Goal: Information Seeking & Learning: Find specific fact

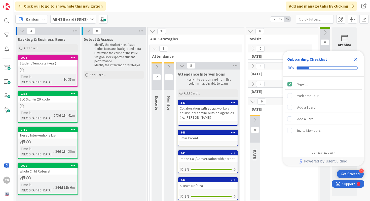
click at [355, 61] on icon "Close Checklist" at bounding box center [356, 59] width 6 height 6
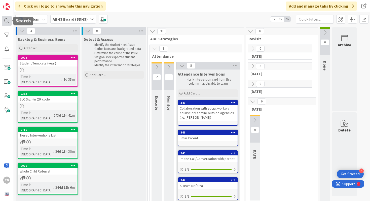
click at [7, 21] on div at bounding box center [7, 21] width 10 height 10
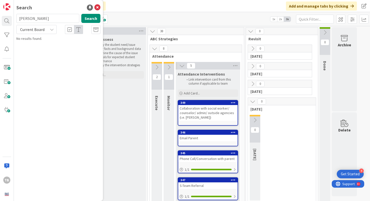
type input "Amos Wright"
click at [63, 46] on mark "Wright" at bounding box center [76, 44] width 26 height 5
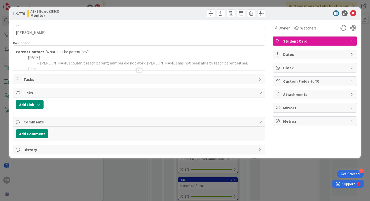
click at [137, 71] on div at bounding box center [140, 70] width 6 height 4
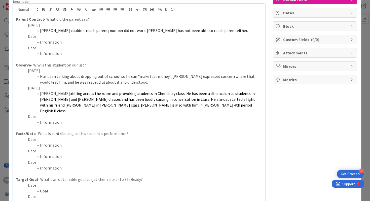
scroll to position [43, 0]
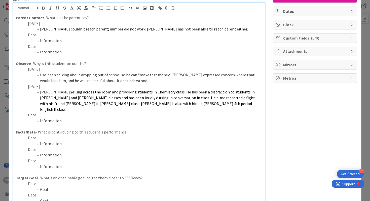
click at [51, 104] on span "Yelling across the room and provoking students in Chemistry class. He has been …" at bounding box center [148, 100] width 216 height 22
click at [51, 112] on p "Date" at bounding box center [139, 115] width 247 height 6
drag, startPoint x: 40, startPoint y: 111, endPoint x: 26, endPoint y: 110, distance: 14.1
click at [26, 112] on p "9/4/25" at bounding box center [139, 115] width 247 height 6
copy p "9/4/25"
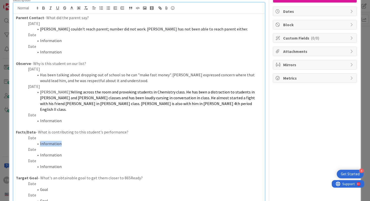
drag, startPoint x: 66, startPoint y: 137, endPoint x: 39, endPoint y: 138, distance: 27.0
click at [39, 141] on li "Information" at bounding box center [142, 144] width 241 height 6
click at [40, 141] on span at bounding box center [40, 144] width 0 height 6
drag, startPoint x: 39, startPoint y: 131, endPoint x: 28, endPoint y: 131, distance: 10.1
click at [28, 135] on p "Date" at bounding box center [139, 138] width 247 height 6
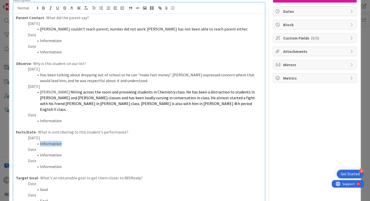
drag, startPoint x: 61, startPoint y: 138, endPoint x: 40, endPoint y: 137, distance: 21.0
click at [40, 141] on li "Information" at bounding box center [142, 144] width 241 height 6
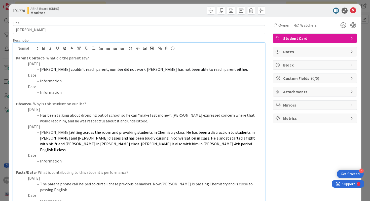
scroll to position [0, 0]
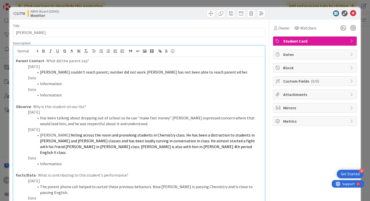
click at [357, 16] on div at bounding box center [312, 13] width 89 height 6
click at [356, 16] on icon at bounding box center [353, 13] width 6 height 6
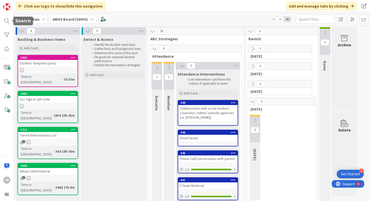
click at [3, 14] on div "TB" at bounding box center [7, 100] width 14 height 201
click at [6, 20] on div at bounding box center [7, 21] width 10 height 10
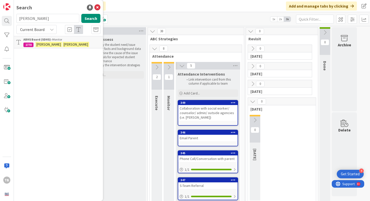
drag, startPoint x: 44, startPoint y: 18, endPoint x: 15, endPoint y: 18, distance: 28.7
click at [15, 18] on div "Amos Wright Search" at bounding box center [58, 19] width 90 height 11
type input "Carly Clark"
click at [34, 43] on p "Carly Clark" at bounding box center [61, 44] width 77 height 5
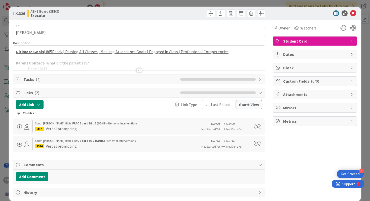
click at [141, 71] on div at bounding box center [140, 70] width 6 height 4
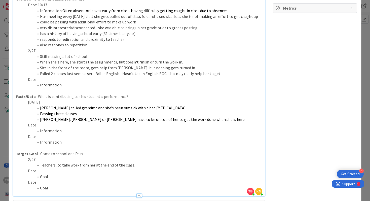
scroll to position [115, 0]
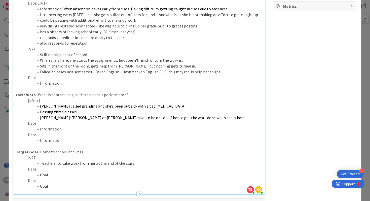
click at [77, 79] on p "Date" at bounding box center [139, 78] width 247 height 6
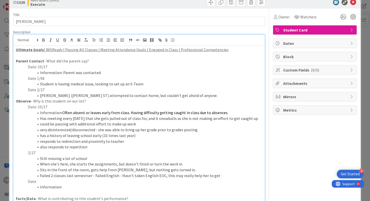
scroll to position [0, 0]
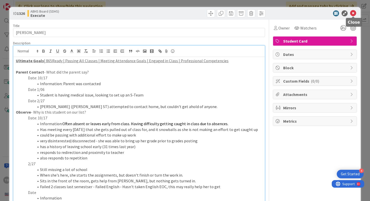
click at [356, 14] on icon at bounding box center [353, 13] width 6 height 6
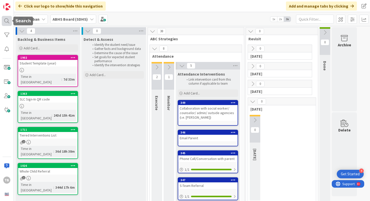
click at [6, 19] on div at bounding box center [7, 21] width 10 height 10
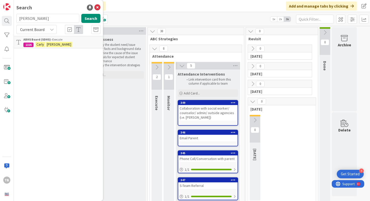
drag, startPoint x: 48, startPoint y: 17, endPoint x: 16, endPoint y: 15, distance: 31.5
click at [16, 15] on input "Carly Clark" at bounding box center [47, 18] width 63 height 9
type input "Chaney"
click at [46, 48] on link "ABHS Board (SDHS) › Execute 1049 Khamaurie Chaney" at bounding box center [58, 42] width 89 height 12
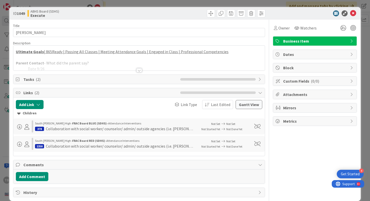
click at [143, 69] on div at bounding box center [139, 64] width 252 height 13
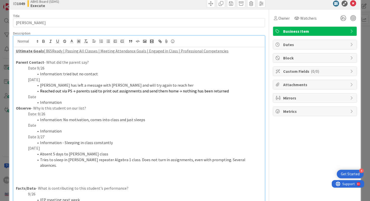
scroll to position [13, 0]
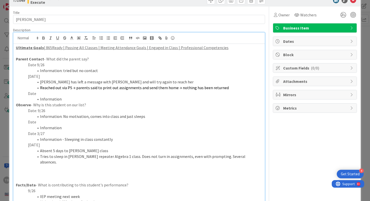
click at [86, 102] on p "Observe - Why is this student on our list?" at bounding box center [139, 105] width 247 height 6
click at [80, 97] on li "Information" at bounding box center [142, 99] width 241 height 6
drag, startPoint x: 67, startPoint y: 127, endPoint x: 22, endPoint y: 123, distance: 45.1
click at [22, 123] on div "Ultimate Goals | 865Ready | Passing All Classes | Meeting Attendance Goals | En…" at bounding box center [139, 193] width 252 height 298
copy div "Date Information"
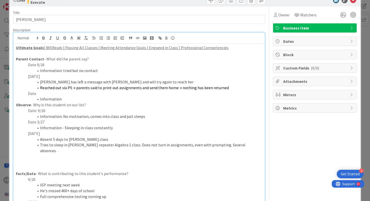
click at [247, 154] on p at bounding box center [139, 157] width 247 height 6
click at [248, 145] on li "Tries to sleep in Reser's repeater Algebra 1 class. Does not turn in assignment…" at bounding box center [142, 147] width 241 height 11
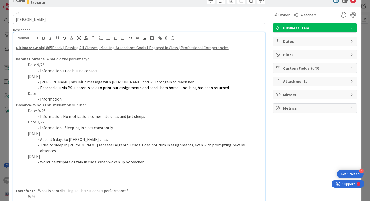
click at [144, 159] on li "Won't participate or talk in class. When woken up by teacher" at bounding box center [142, 162] width 241 height 6
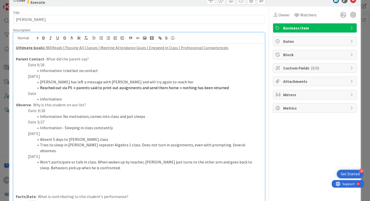
click at [43, 164] on li "Won't participate or talk in class. When woken up by teacher, Khamaurie just tu…" at bounding box center [142, 164] width 241 height 11
click at [134, 162] on li "Won't participate or talk in class. When woken up by teacher, Khamaurie just tu…" at bounding box center [142, 164] width 241 height 11
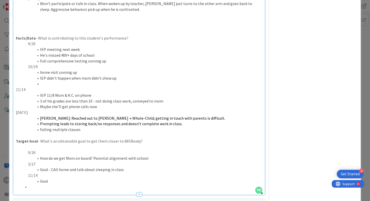
scroll to position [170, 0]
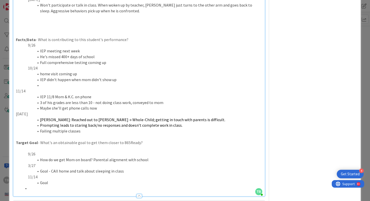
click at [54, 168] on li "Goal - CAll home and talk about sleeping in class" at bounding box center [142, 171] width 241 height 6
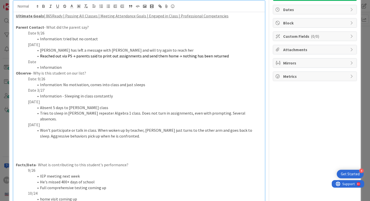
scroll to position [42, 0]
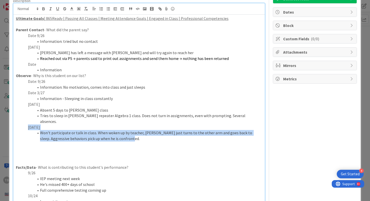
drag, startPoint x: 135, startPoint y: 134, endPoint x: 26, endPoint y: 120, distance: 108.9
click at [26, 120] on div "Ultimate Goals | 865Ready | Passing All Classes | Meeting Attendance Goals | En…" at bounding box center [139, 169] width 252 height 309
copy div "9/4/25 Won't participate or talk in class. When woken up by teacher, Khamaurie …"
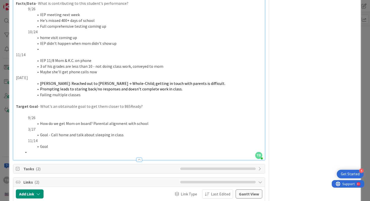
scroll to position [208, 0]
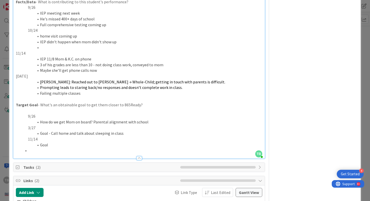
click at [70, 136] on p "11/14" at bounding box center [139, 139] width 247 height 6
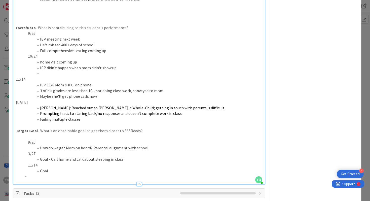
scroll to position [181, 0]
click at [79, 117] on li "Failing multiple classes" at bounding box center [142, 120] width 241 height 6
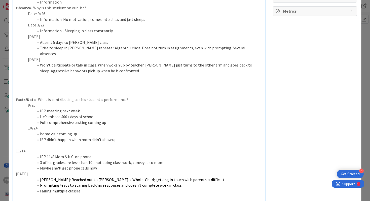
scroll to position [105, 0]
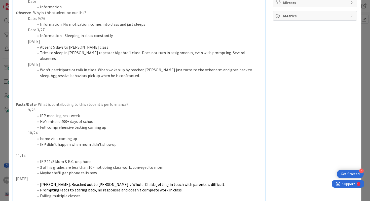
click at [136, 69] on li "Won't participate or talk in class. When woken up by teacher, Khamaurie just tu…" at bounding box center [142, 72] width 241 height 11
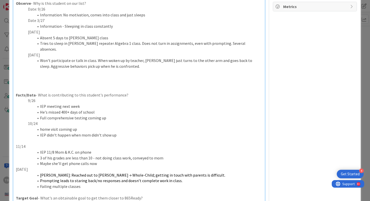
scroll to position [141, 0]
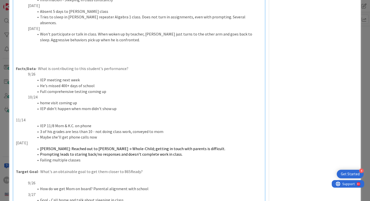
click at [121, 54] on p at bounding box center [139, 57] width 247 height 6
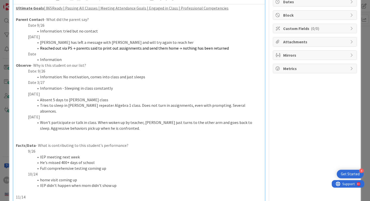
scroll to position [51, 0]
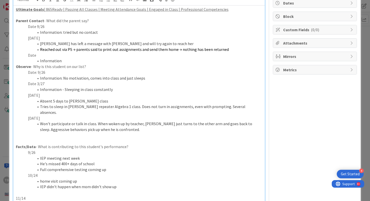
click at [146, 123] on li "Won't participate or talk in class. When woken up by teacher, Khamaurie just tu…" at bounding box center [142, 126] width 241 height 11
click at [141, 121] on li "Won't participate or talk in class. When woken up by teacher, Khamaurie just tu…" at bounding box center [142, 126] width 241 height 11
click at [143, 121] on li "Won't participate or talk in class. When woken up by teacher, Khamaurie just tu…" at bounding box center [142, 126] width 241 height 11
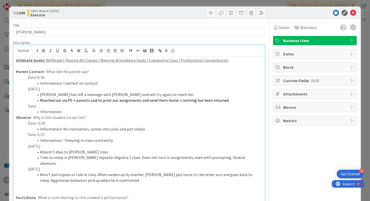
scroll to position [0, 0]
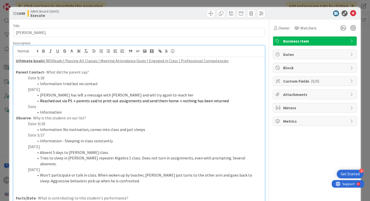
click at [58, 144] on li "Information - Sleeping in class constantly" at bounding box center [142, 141] width 241 height 6
click at [70, 153] on li "Absent 5 days to O'Donnell's class" at bounding box center [142, 153] width 241 height 6
click at [65, 172] on li "Won't participate or talk in class. When woken up by teacher, Khamaurie just tu…" at bounding box center [142, 177] width 241 height 11
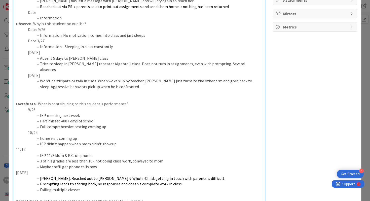
scroll to position [97, 0]
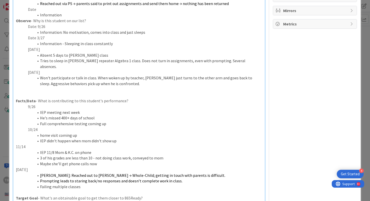
click at [48, 104] on p "9/26" at bounding box center [139, 107] width 247 height 6
click at [49, 127] on p "10/24" at bounding box center [139, 130] width 247 height 6
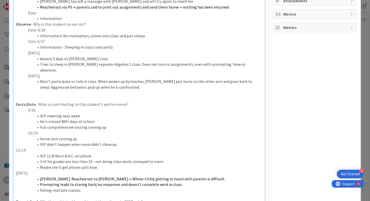
scroll to position [91, 0]
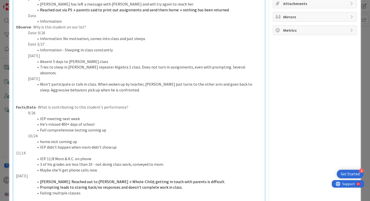
click at [71, 121] on li "He's missed 400+ days of school" at bounding box center [142, 124] width 241 height 6
click at [83, 121] on li "He's missed 400+ days of school" at bounding box center [142, 124] width 241 height 6
click at [103, 121] on li "He's missed 400+ days of school" at bounding box center [142, 124] width 241 height 6
click at [107, 127] on li "Full comprehensive testing coming up" at bounding box center [142, 130] width 241 height 6
click at [95, 121] on li "He's missed 400+ days of school" at bounding box center [142, 124] width 241 height 6
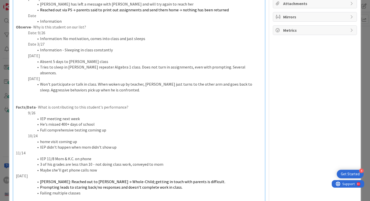
click at [87, 116] on li "IEP meeting next week" at bounding box center [142, 119] width 241 height 6
click at [97, 121] on li "He's missed 400+ days of school" at bounding box center [142, 124] width 241 height 6
click at [103, 127] on li "Full comprehensive testing coming up" at bounding box center [142, 130] width 241 height 6
click at [94, 121] on li "He's missed 400+ days of school" at bounding box center [142, 124] width 241 height 6
click at [75, 110] on p "9/26" at bounding box center [139, 113] width 247 height 6
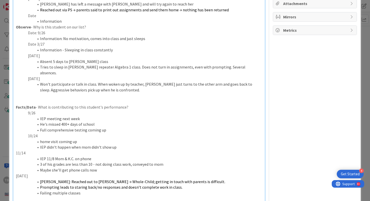
click at [87, 121] on li "He's missed 400+ days of school" at bounding box center [142, 124] width 241 height 6
click at [94, 121] on li "He's missed 400+ days of school" at bounding box center [142, 124] width 241 height 6
click at [107, 121] on li "He's missed 400+ days of school" at bounding box center [142, 124] width 241 height 6
click at [108, 127] on li "Full comprehensive testing coming up" at bounding box center [142, 130] width 241 height 6
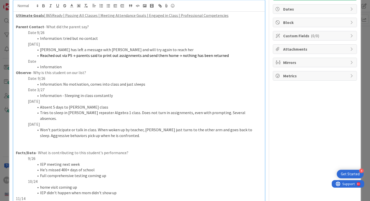
scroll to position [50, 0]
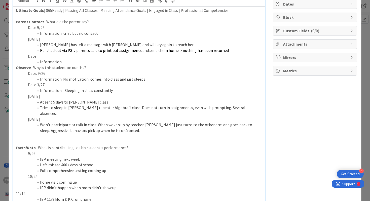
click at [93, 68] on p "Observe - Why is this student on our list?" at bounding box center [139, 68] width 247 height 6
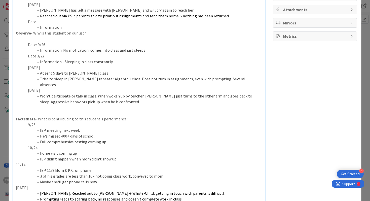
scroll to position [87, 0]
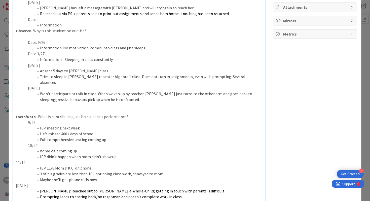
click at [68, 103] on p at bounding box center [139, 106] width 247 height 6
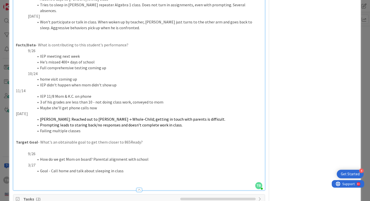
scroll to position [159, 0]
click at [54, 88] on p "11/14" at bounding box center [139, 91] width 247 height 6
click at [58, 82] on li "IEP didn't happen when mom didn't show up" at bounding box center [142, 85] width 241 height 6
click at [76, 82] on li "IEP didn't happen when mom didn't show up" at bounding box center [142, 85] width 241 height 6
click at [84, 77] on li "home visit coming up" at bounding box center [142, 80] width 241 height 6
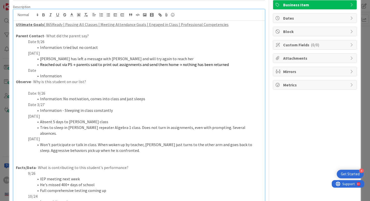
scroll to position [39, 0]
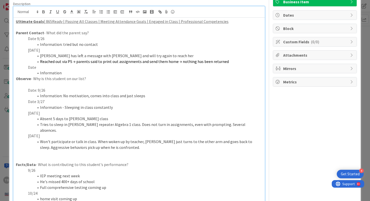
click at [136, 141] on li "Won't participate or talk in class. When woken up by teacher, Khamaurie just tu…" at bounding box center [142, 144] width 241 height 11
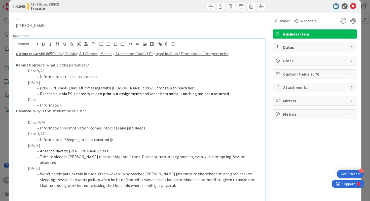
scroll to position [0, 0]
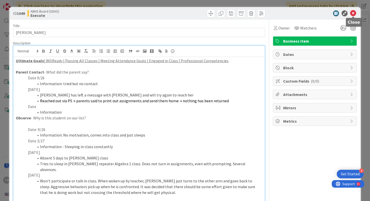
click at [353, 13] on icon at bounding box center [353, 13] width 6 height 6
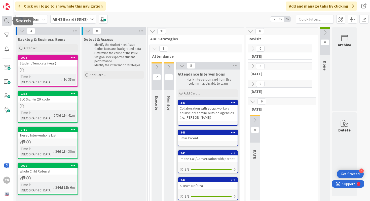
click at [8, 16] on div at bounding box center [7, 21] width 10 height 10
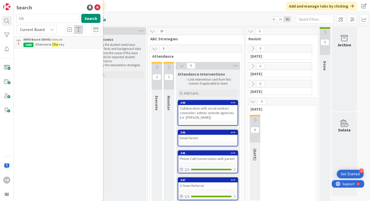
type input "C"
type input "Jacir"
click at [66, 44] on p "Jacir Thayer (T)" at bounding box center [61, 44] width 77 height 5
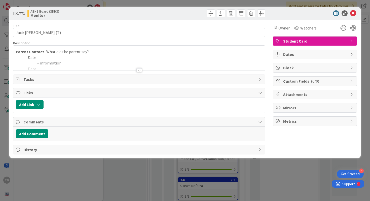
click at [139, 70] on div at bounding box center [140, 70] width 6 height 4
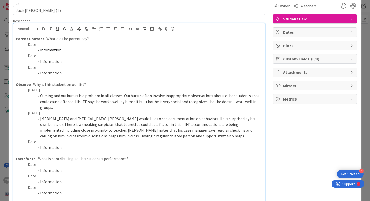
scroll to position [23, 0]
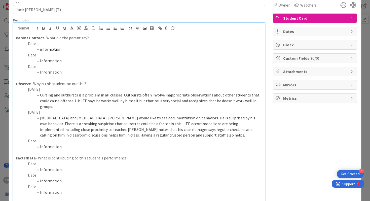
click at [45, 138] on p "Date" at bounding box center [139, 141] width 247 height 6
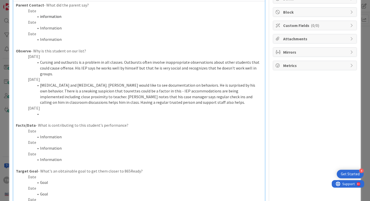
scroll to position [62, 0]
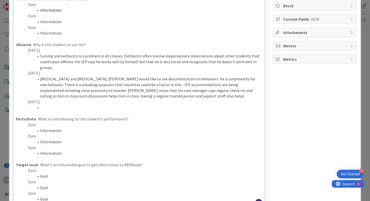
click at [45, 168] on p "Date" at bounding box center [139, 171] width 247 height 6
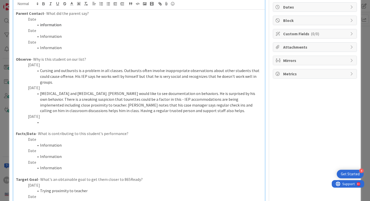
scroll to position [43, 0]
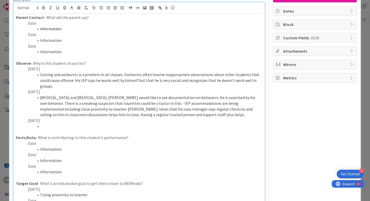
click at [46, 123] on li at bounding box center [142, 126] width 241 height 6
click at [47, 123] on li at bounding box center [142, 126] width 241 height 6
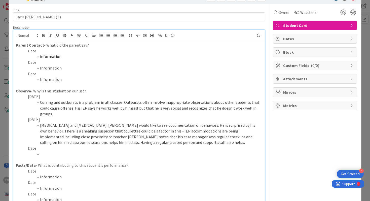
scroll to position [0, 0]
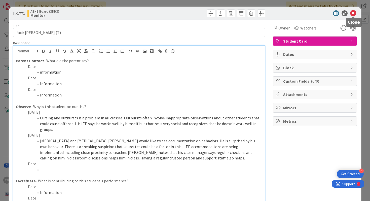
click at [354, 13] on icon at bounding box center [353, 13] width 6 height 6
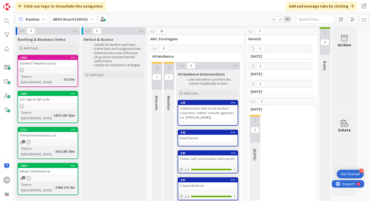
click at [5, 27] on div "TB" at bounding box center [7, 100] width 14 height 201
click at [5, 25] on div at bounding box center [7, 21] width 10 height 10
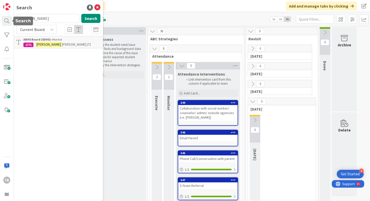
drag, startPoint x: 58, startPoint y: 19, endPoint x: 1, endPoint y: 19, distance: 56.9
click at [1, 18] on div "TB Search Jacir Search Current Board ABHS Board (SDHS) › Monitor 1771 Jacir Tha…" at bounding box center [7, 100] width 14 height 201
type input "Carver"
click at [48, 48] on link "ABHS Board (SDHS) › Execute 1690 Tayliee Carver (27)" at bounding box center [58, 42] width 89 height 12
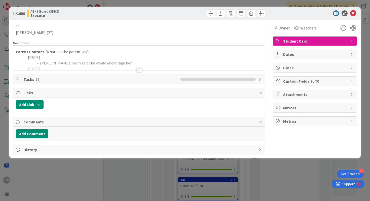
click at [143, 70] on div at bounding box center [139, 64] width 252 height 13
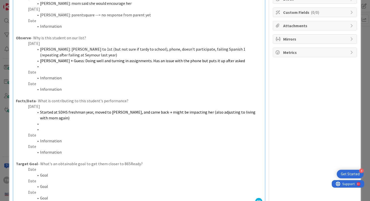
scroll to position [94, 0]
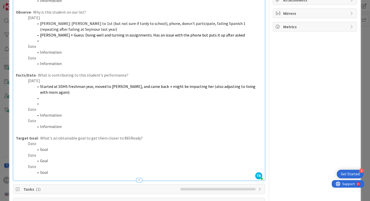
click at [47, 47] on p "Date" at bounding box center [139, 47] width 247 height 6
click at [49, 43] on li at bounding box center [142, 41] width 241 height 6
click at [100, 53] on li "Mom emailed Weeks. They're planning a game plan where Taiylee is prepared to as…" at bounding box center [142, 52] width 241 height 6
click at [144, 54] on li "Mom emailed Weeks. They're planning a game plan where Taiylee is prepared to as…" at bounding box center [142, 52] width 241 height 6
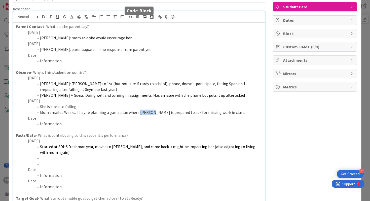
scroll to position [43, 0]
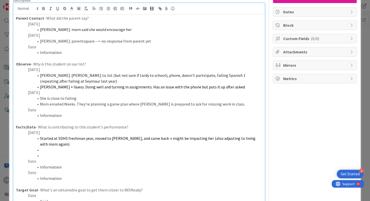
click at [145, 99] on li "She is close to failing" at bounding box center [142, 98] width 241 height 6
click at [146, 105] on li "Mom emailed Weeks. They're planning a game plan where Taiylee is prepared to as…" at bounding box center [142, 104] width 241 height 6
click at [115, 114] on li "Information" at bounding box center [142, 116] width 241 height 6
click at [89, 101] on li "She is close to failing" at bounding box center [142, 98] width 241 height 6
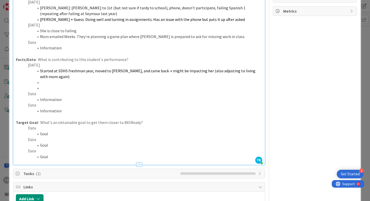
scroll to position [113, 0]
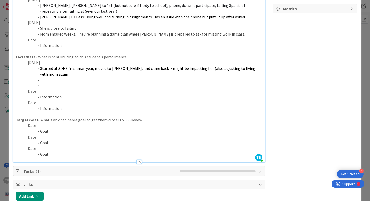
click at [93, 92] on p "Date" at bounding box center [139, 91] width 247 height 6
click at [62, 87] on li at bounding box center [142, 86] width 241 height 6
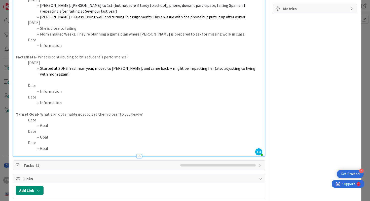
scroll to position [0, 0]
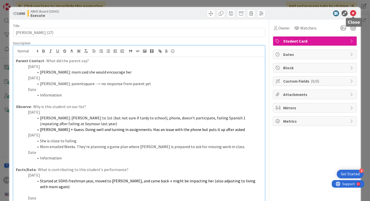
click at [354, 15] on icon at bounding box center [353, 13] width 6 height 6
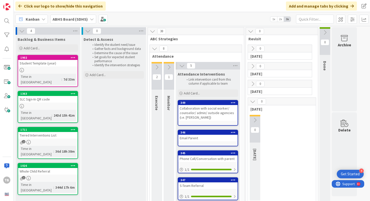
click at [13, 23] on div "TB" at bounding box center [7, 100] width 14 height 201
click at [9, 23] on div at bounding box center [7, 21] width 10 height 10
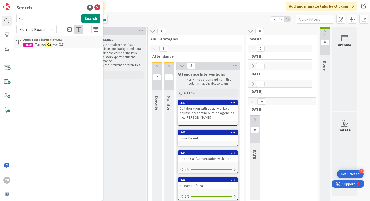
type input "C"
type input "Olivia Cupp"
click at [101, 7] on div "Search Olivia Cupp Search Current Board No results found." at bounding box center [58, 100] width 89 height 201
click at [100, 7] on icon at bounding box center [97, 8] width 6 height 6
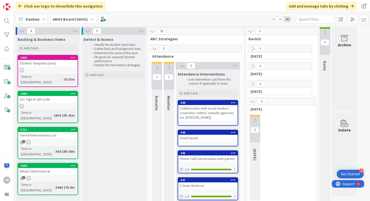
click at [75, 19] on b "ABHS Board (SDHS)" at bounding box center [70, 19] width 35 height 5
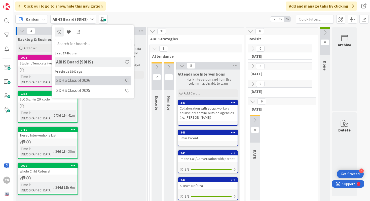
click at [88, 80] on h4 "SDHS Class of 2026" at bounding box center [90, 80] width 69 height 5
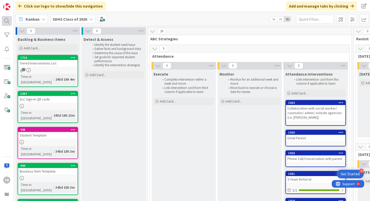
click at [9, 18] on div at bounding box center [7, 21] width 10 height 10
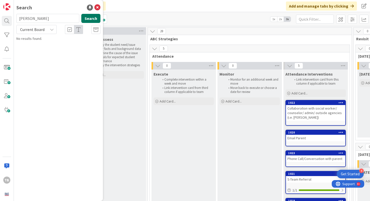
click at [100, 22] on button "Search" at bounding box center [90, 18] width 19 height 9
click at [100, 8] on icon at bounding box center [97, 8] width 6 height 6
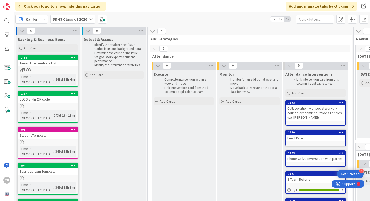
click at [61, 17] on b "SDHS Class of 2026" at bounding box center [70, 19] width 35 height 5
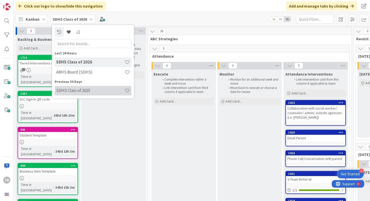
click at [73, 88] on div "SDHS Class of 2025" at bounding box center [93, 91] width 77 height 10
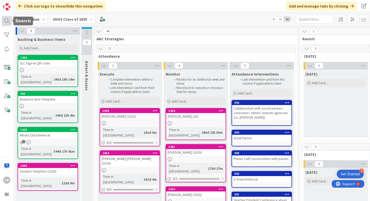
click at [10, 17] on div at bounding box center [7, 21] width 10 height 10
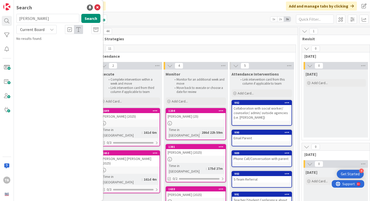
click at [46, 20] on input "Olivia Cupp" at bounding box center [47, 18] width 63 height 9
click at [94, 18] on button "Search" at bounding box center [90, 18] width 19 height 9
click at [97, 5] on icon at bounding box center [97, 8] width 6 height 6
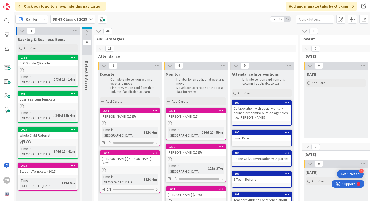
click at [71, 18] on b "SDHS Class of 2025" at bounding box center [70, 19] width 35 height 5
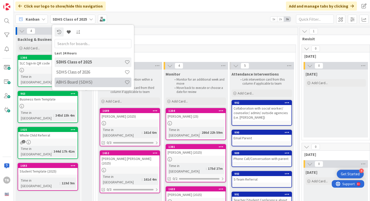
click at [83, 83] on h4 "ABHS Board (SDHS)" at bounding box center [90, 82] width 69 height 5
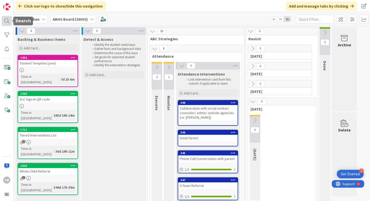
click at [5, 22] on div at bounding box center [7, 21] width 10 height 10
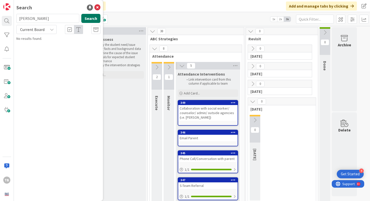
click at [86, 20] on button "Search" at bounding box center [90, 18] width 19 height 9
drag, startPoint x: 73, startPoint y: 20, endPoint x: 17, endPoint y: 15, distance: 56.6
click at [17, 15] on input "Olivia Cupp" at bounding box center [47, 18] width 63 height 9
click at [39, 18] on input "Maddie" at bounding box center [47, 18] width 63 height 9
type input "M"
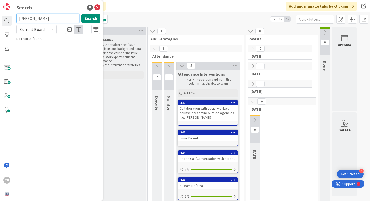
type input "Cozart"
click at [96, 10] on icon at bounding box center [97, 8] width 6 height 6
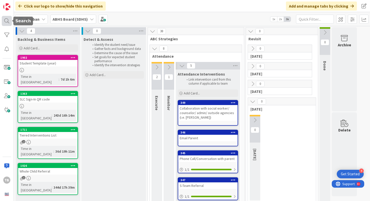
click at [6, 21] on div at bounding box center [7, 21] width 10 height 10
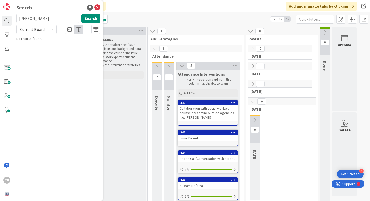
drag, startPoint x: 44, startPoint y: 21, endPoint x: 16, endPoint y: 18, distance: 28.1
click at [16, 18] on div "Cozart Search" at bounding box center [58, 19] width 90 height 11
type input "Hooper"
click at [60, 43] on mark "Hooper" at bounding box center [73, 44] width 26 height 5
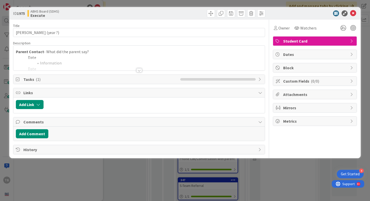
click at [140, 68] on div at bounding box center [139, 64] width 252 height 13
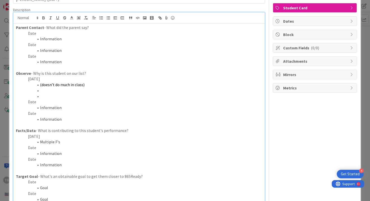
scroll to position [35, 0]
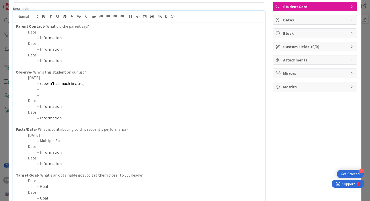
click at [70, 94] on li at bounding box center [142, 95] width 241 height 6
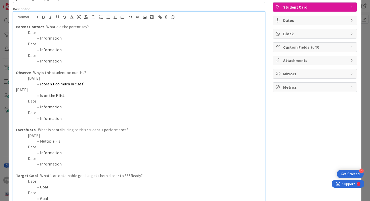
scroll to position [0, 0]
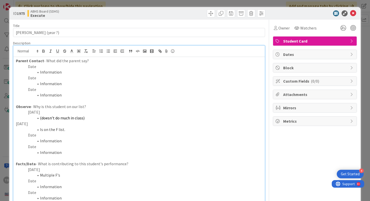
click at [355, 14] on icon at bounding box center [353, 13] width 6 height 6
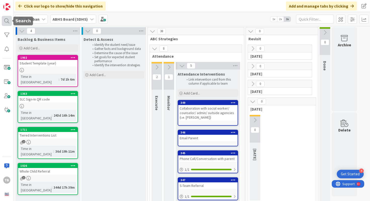
click at [7, 19] on div at bounding box center [7, 21] width 10 height 10
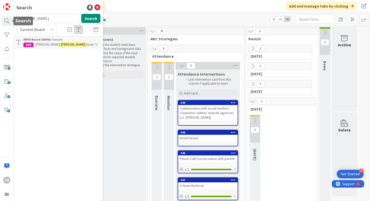
drag, startPoint x: 39, startPoint y: 18, endPoint x: 1, endPoint y: 17, distance: 38.3
click at [0, 17] on div "TB Search Hooper Search Current Board ABHS Board (SDHS) › Execute 1975 Paige Ho…" at bounding box center [7, 100] width 14 height 201
type input "Miller"
click at [41, 45] on span "Karma" at bounding box center [40, 44] width 9 height 5
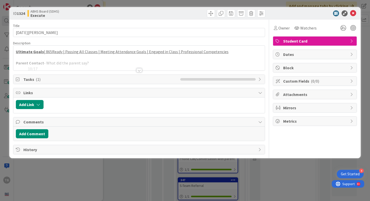
click at [142, 72] on div at bounding box center [140, 70] width 6 height 4
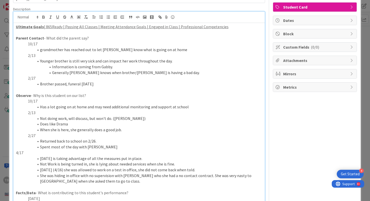
scroll to position [41, 0]
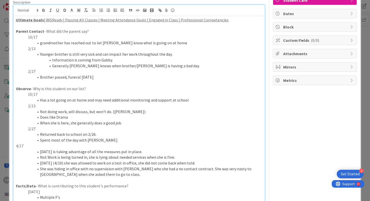
click at [34, 143] on li "Spent most of the day with Gabby" at bounding box center [142, 140] width 241 height 6
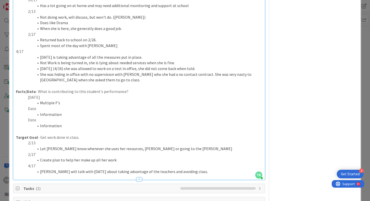
scroll to position [133, 0]
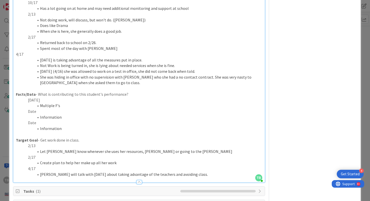
click at [38, 113] on p "Date" at bounding box center [139, 112] width 247 height 6
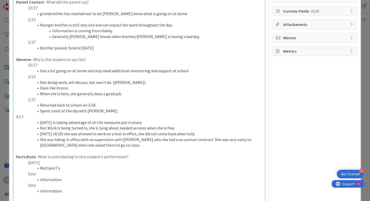
scroll to position [69, 0]
click at [18, 118] on p "4/17" at bounding box center [139, 118] width 247 height 6
click at [134, 145] on li "She was hiding in office with no supervision with Genie who she had a no contac…" at bounding box center [142, 143] width 241 height 11
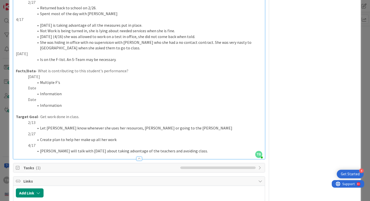
scroll to position [173, 0]
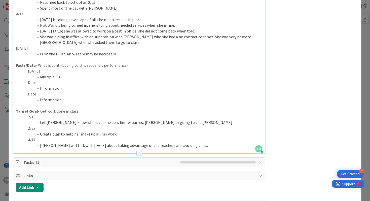
click at [165, 140] on p "4/17" at bounding box center [139, 140] width 247 height 6
click at [190, 145] on li "Crabtree will talk with Karma about taking advantage of the teachers and avoidi…" at bounding box center [142, 146] width 241 height 6
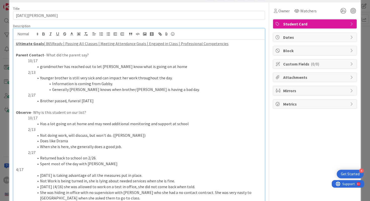
scroll to position [15, 0]
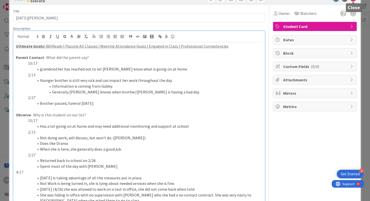
click at [353, 2] on body "4 Get Started TB Click our logo to show/hide this navigation Add and manage tab…" at bounding box center [185, 100] width 370 height 201
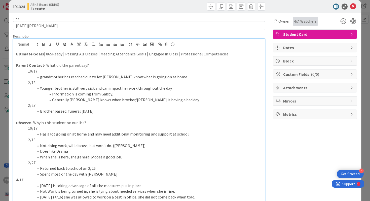
scroll to position [0, 0]
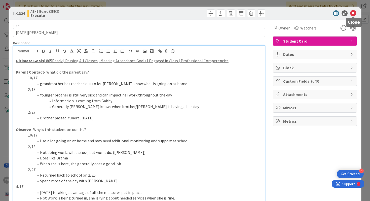
click at [355, 14] on icon at bounding box center [353, 13] width 6 height 6
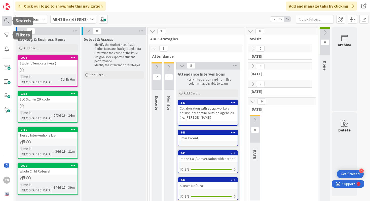
click at [6, 23] on div at bounding box center [7, 21] width 10 height 10
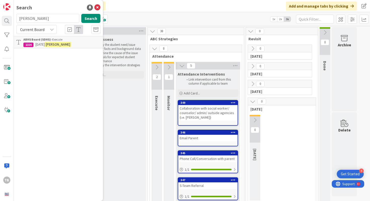
drag, startPoint x: 41, startPoint y: 21, endPoint x: 16, endPoint y: 19, distance: 25.5
click at [15, 19] on div "Miller Search" at bounding box center [58, 19] width 90 height 11
type input "Avah Prince"
click at [71, 45] on mark "Prince" at bounding box center [77, 44] width 12 height 5
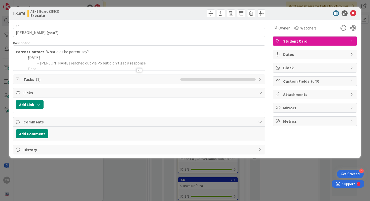
click at [138, 69] on div at bounding box center [140, 70] width 6 height 4
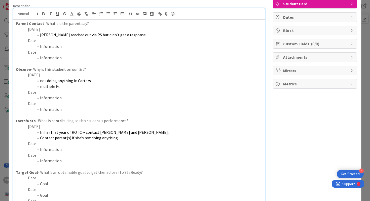
scroll to position [40, 0]
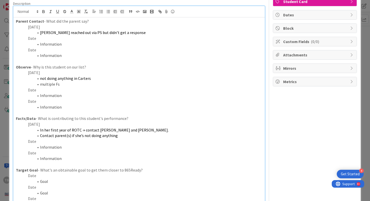
click at [68, 92] on p "Date" at bounding box center [139, 90] width 247 height 6
click at [53, 97] on li "Is still failing in multiple classes. (Weeks/Reasor)" at bounding box center [142, 96] width 241 height 6
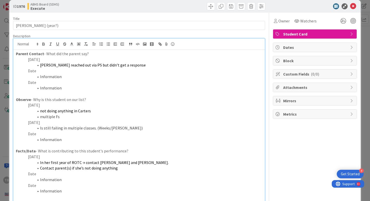
scroll to position [0, 0]
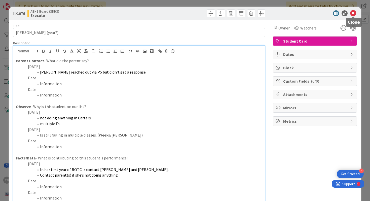
click at [353, 16] on div at bounding box center [353, 17] width 3 height 2
click at [353, 15] on icon at bounding box center [353, 13] width 6 height 6
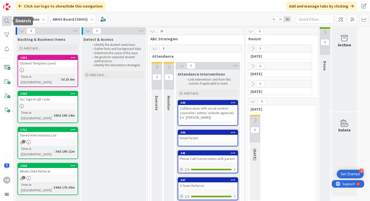
click at [11, 23] on div at bounding box center [7, 21] width 10 height 10
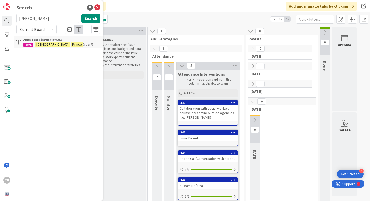
drag, startPoint x: 49, startPoint y: 19, endPoint x: 12, endPoint y: 13, distance: 36.7
click at [12, 15] on div "TB Search Avah Prince Search Current Board ABHS Board (SDHS) › Execute 1976 Ava…" at bounding box center [7, 100] width 14 height 201
type input "Cable"
